Goal: Task Accomplishment & Management: Manage account settings

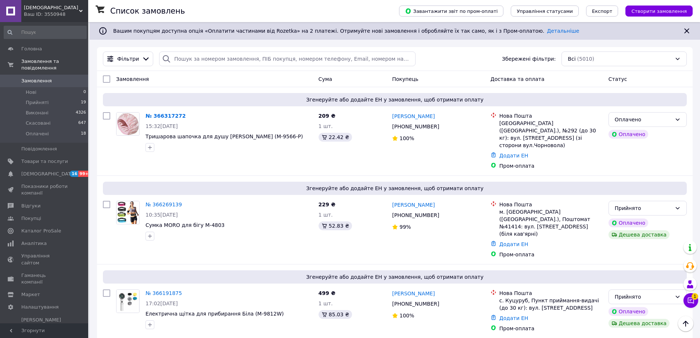
scroll to position [515, 0]
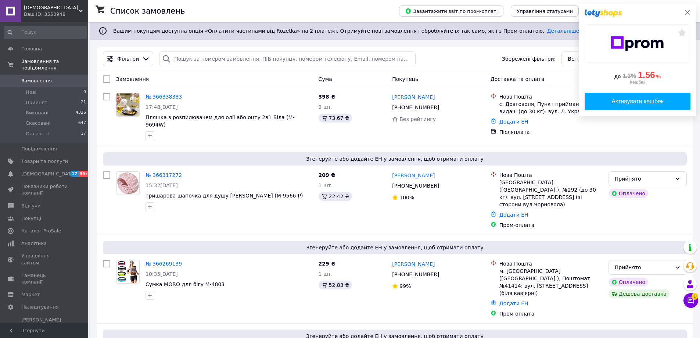
click at [687, 13] on icon at bounding box center [687, 12] width 4 height 4
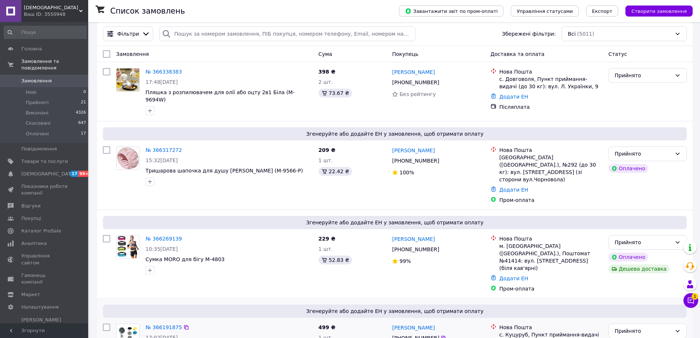
scroll to position [74, 0]
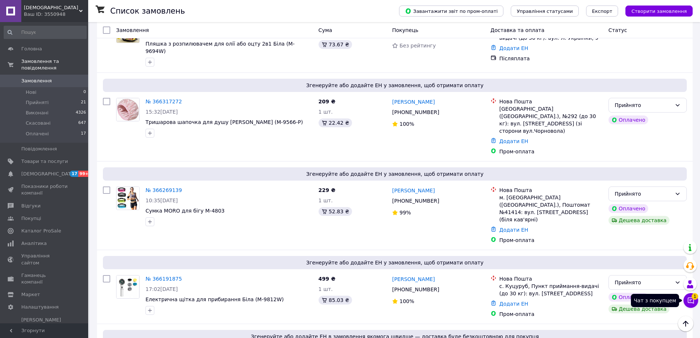
click at [690, 297] on icon at bounding box center [690, 300] width 7 height 7
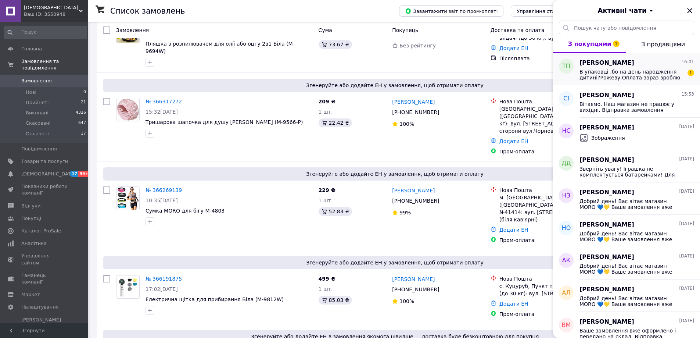
click at [652, 76] on span "В упаковці ,бо на день народження дитині?Рожеву.Оплата зараз зроблю" at bounding box center [632, 75] width 104 height 12
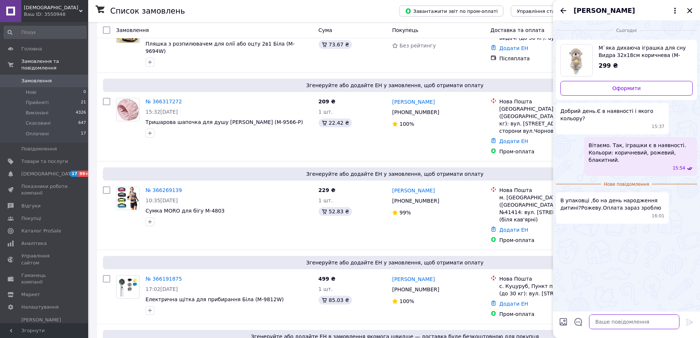
click at [657, 326] on textarea at bounding box center [634, 321] width 90 height 15
type textarea "Іграшка без упаковки. Буде упакована в картонну коробку."
click at [691, 322] on icon at bounding box center [689, 322] width 7 height 7
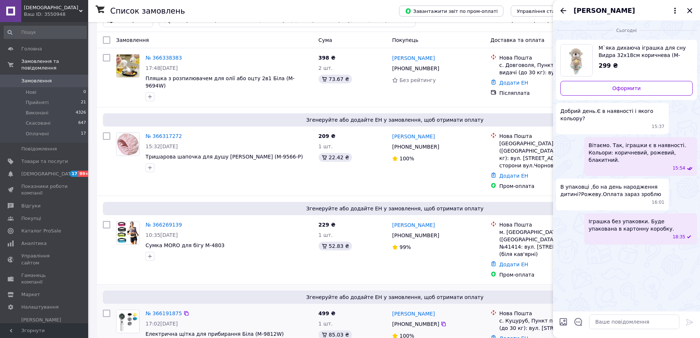
scroll to position [0, 0]
